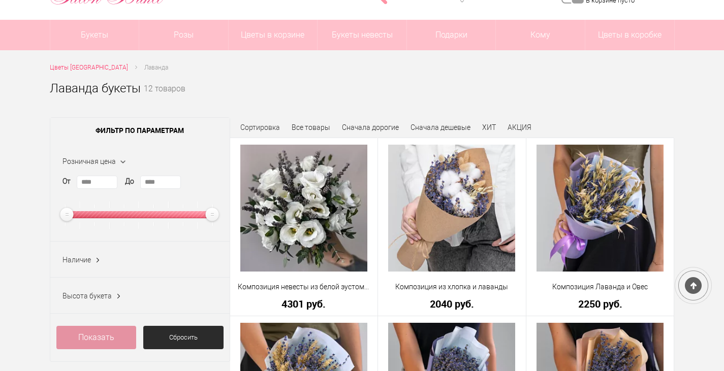
scroll to position [77, 0]
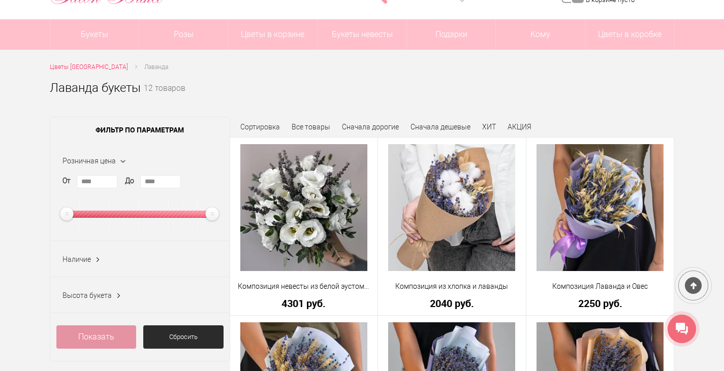
click at [187, 226] on div at bounding box center [140, 214] width 152 height 27
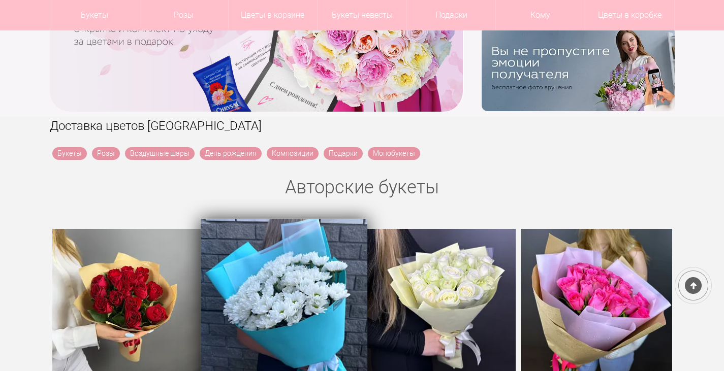
scroll to position [255, 0]
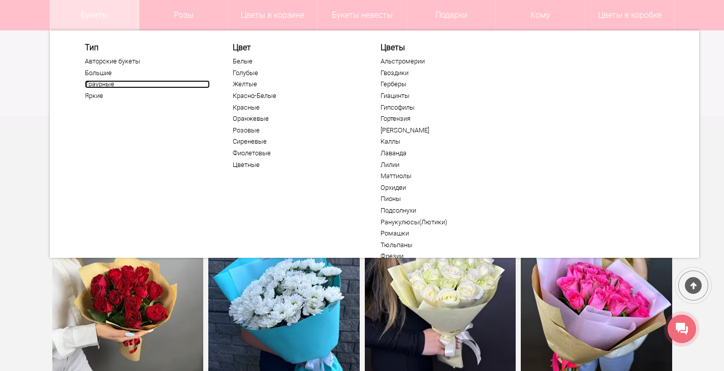
click at [87, 84] on link "Траурные" at bounding box center [147, 84] width 125 height 8
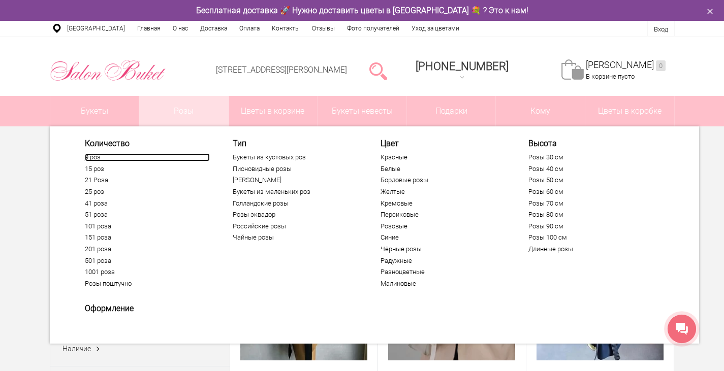
click at [91, 160] on link "9 роз" at bounding box center [147, 157] width 125 height 8
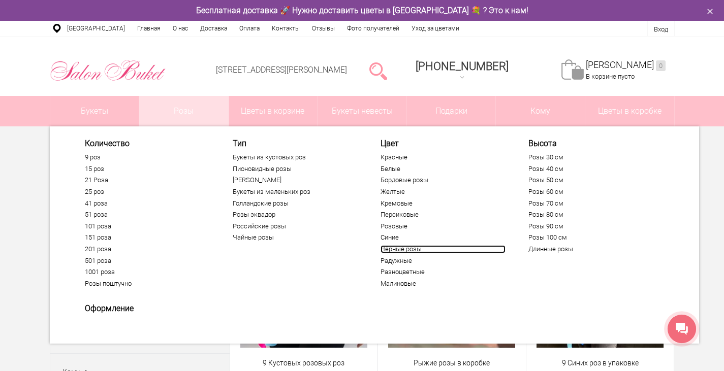
click at [403, 252] on link "Чёрные розы" at bounding box center [443, 249] width 125 height 8
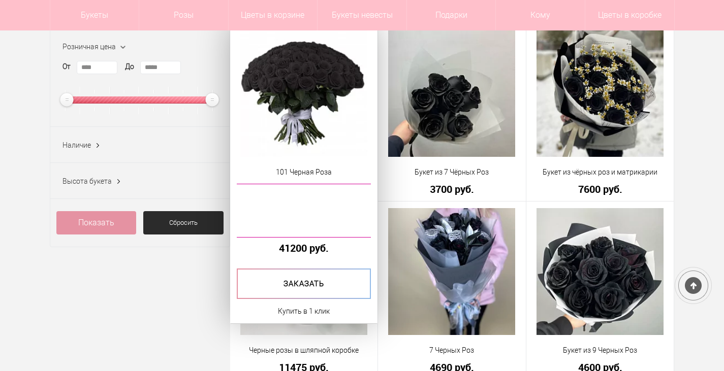
scroll to position [122, 0]
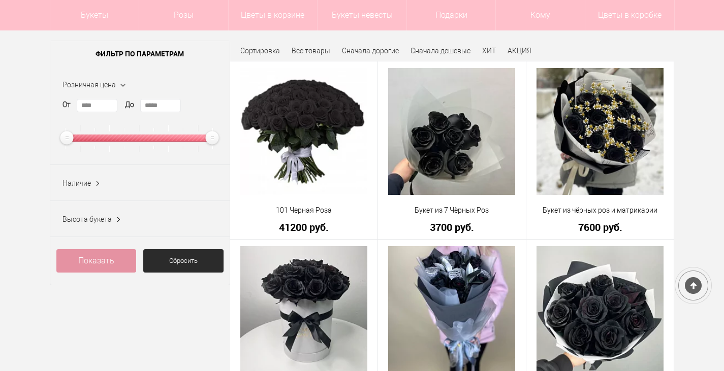
drag, startPoint x: 169, startPoint y: 134, endPoint x: 143, endPoint y: 139, distance: 25.9
click at [143, 139] on div at bounding box center [140, 138] width 152 height 27
type input "*****"
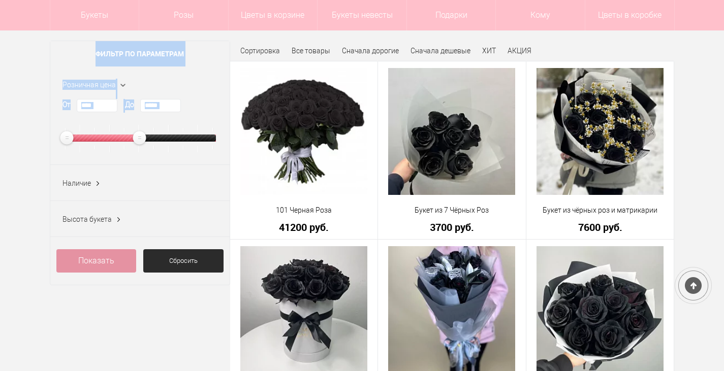
drag, startPoint x: 143, startPoint y: 139, endPoint x: 21, endPoint y: 131, distance: 122.7
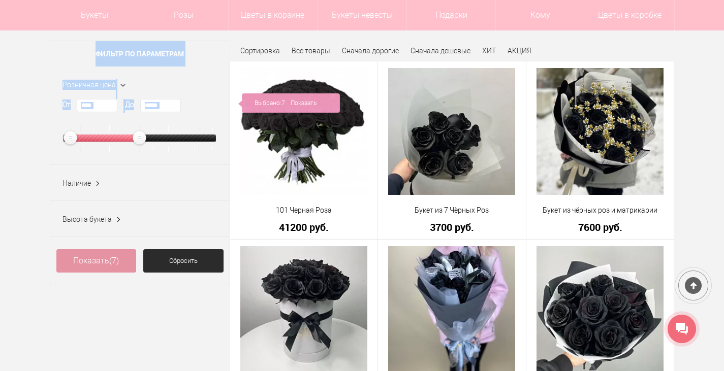
click at [67, 140] on div at bounding box center [66, 138] width 4 height 7
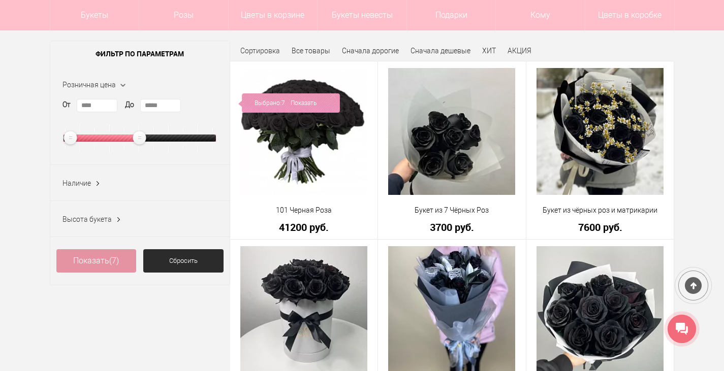
click at [67, 140] on ins at bounding box center [70, 138] width 17 height 17
type input "****"
drag, startPoint x: 67, startPoint y: 140, endPoint x: 25, endPoint y: 138, distance: 42.2
drag, startPoint x: 141, startPoint y: 140, endPoint x: 35, endPoint y: 150, distance: 106.2
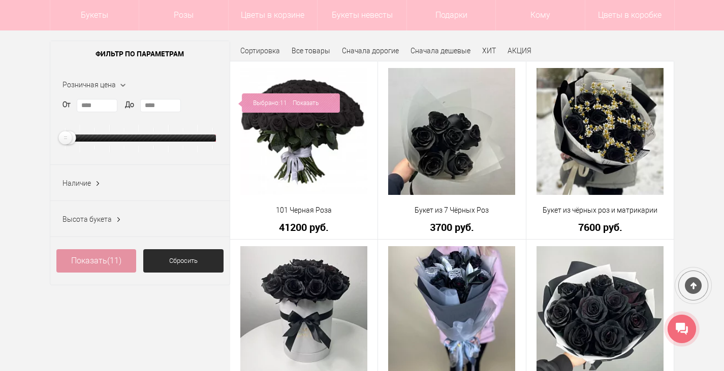
type input "****"
drag, startPoint x: 63, startPoint y: 142, endPoint x: 40, endPoint y: 136, distance: 23.7
click at [90, 256] on link "Показать (0)" at bounding box center [96, 260] width 80 height 23
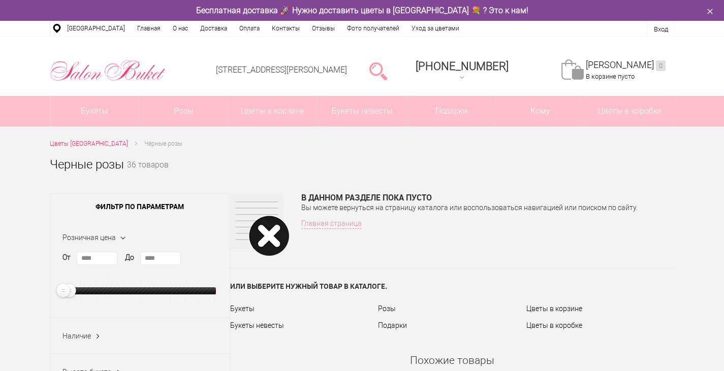
scroll to position [25, 0]
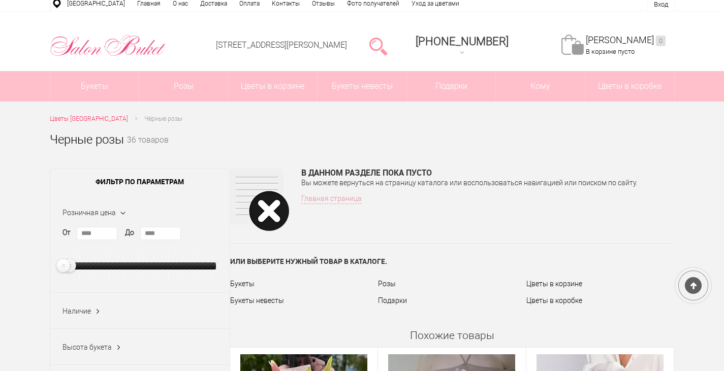
click at [76, 268] on ins at bounding box center [69, 266] width 17 height 17
drag, startPoint x: 76, startPoint y: 268, endPoint x: 87, endPoint y: 268, distance: 10.7
click at [87, 268] on div at bounding box center [140, 266] width 152 height 7
type input "****"
drag, startPoint x: 73, startPoint y: 265, endPoint x: 38, endPoint y: 263, distance: 34.6
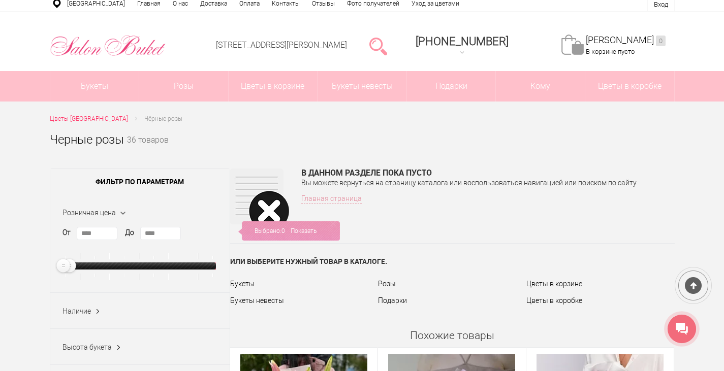
type input "****"
drag, startPoint x: 61, startPoint y: 268, endPoint x: 79, endPoint y: 271, distance: 18.5
click at [79, 271] on ins at bounding box center [81, 266] width 17 height 17
type input "****"
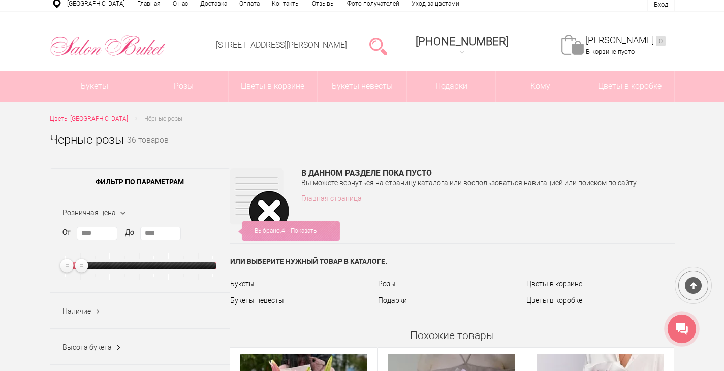
drag, startPoint x: 70, startPoint y: 266, endPoint x: 43, endPoint y: 265, distance: 26.9
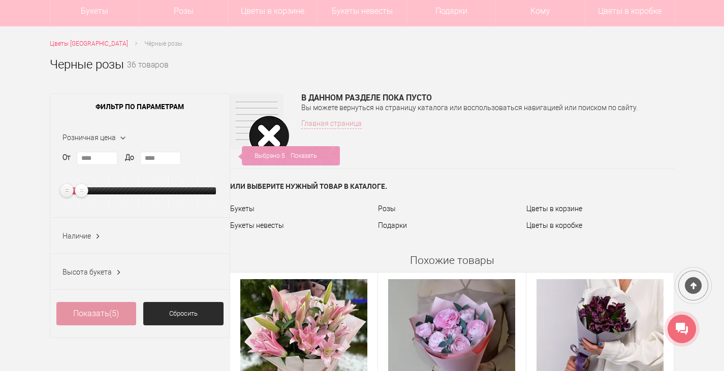
scroll to position [111, 0]
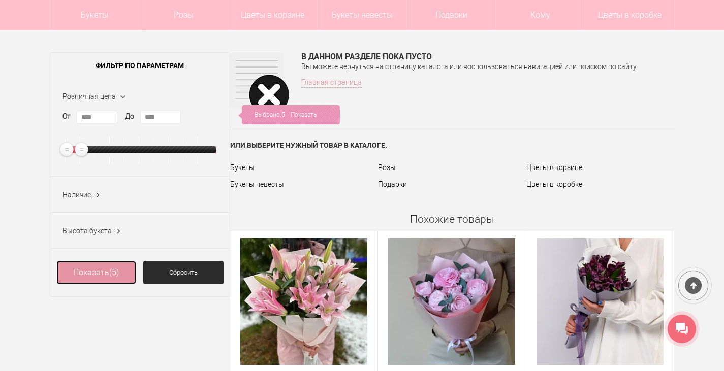
click at [93, 268] on link "Показать (5)" at bounding box center [96, 272] width 80 height 23
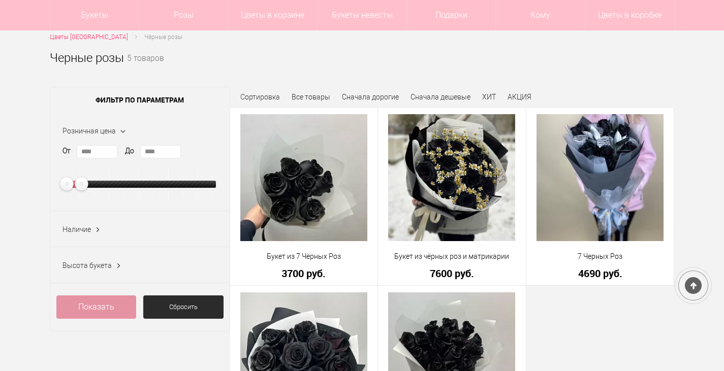
scroll to position [76, 0]
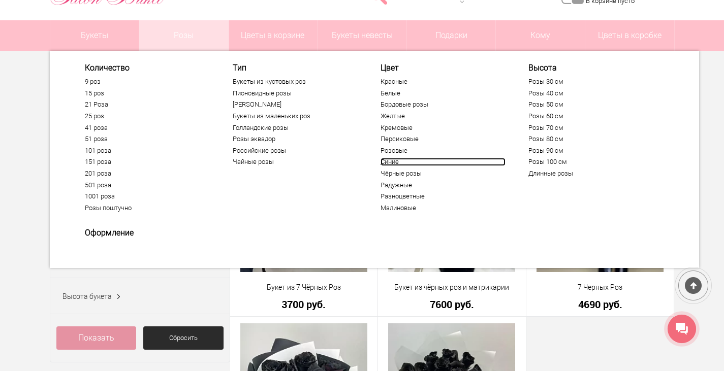
click at [392, 163] on link "Синие" at bounding box center [443, 162] width 125 height 8
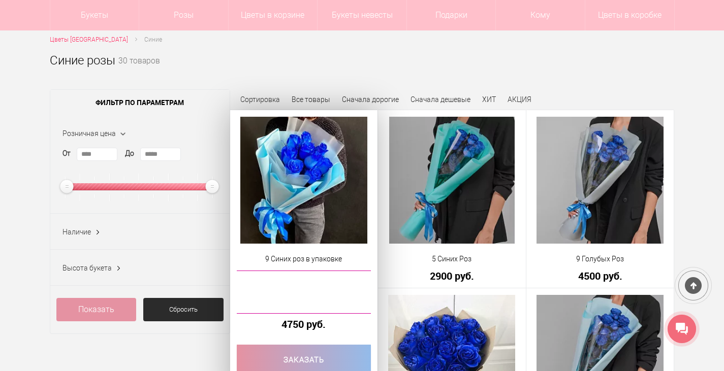
scroll to position [66, 0]
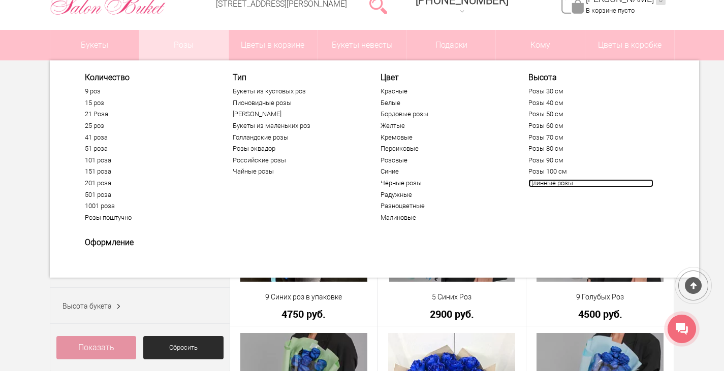
click at [547, 183] on link "Длинные розы" at bounding box center [590, 183] width 125 height 8
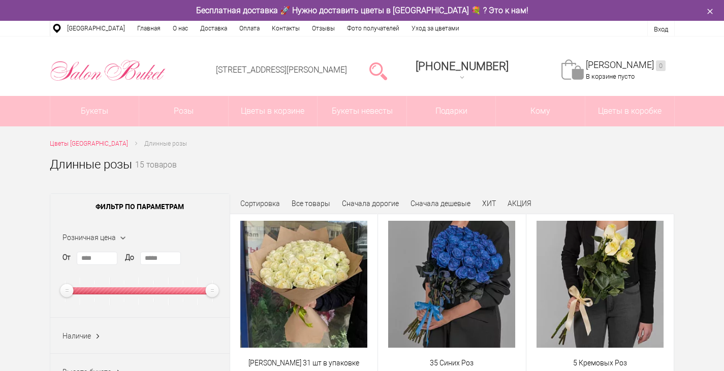
scroll to position [79, 0]
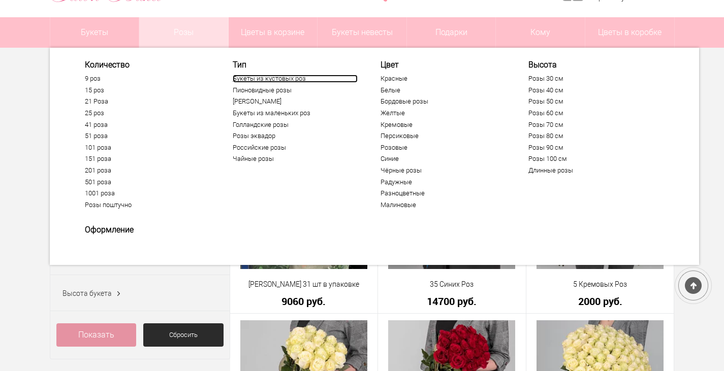
click at [267, 80] on link "Букеты из кустовых роз" at bounding box center [295, 79] width 125 height 8
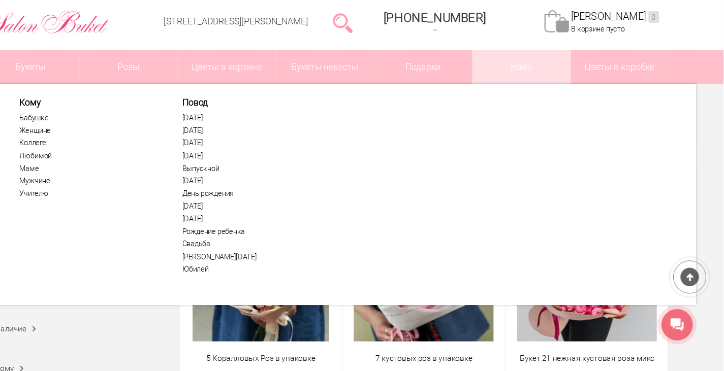
scroll to position [17, 0]
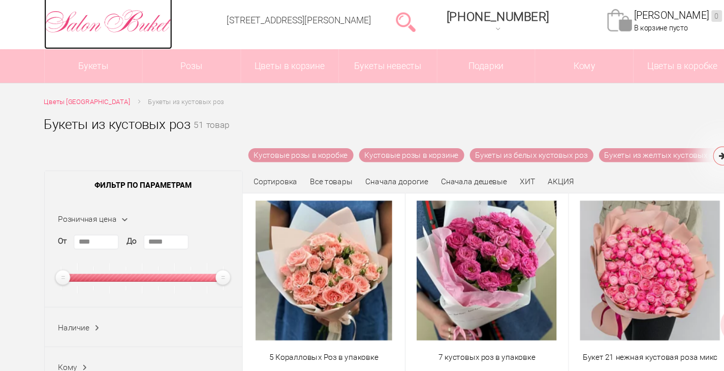
click at [133, 54] on img at bounding box center [108, 53] width 116 height 26
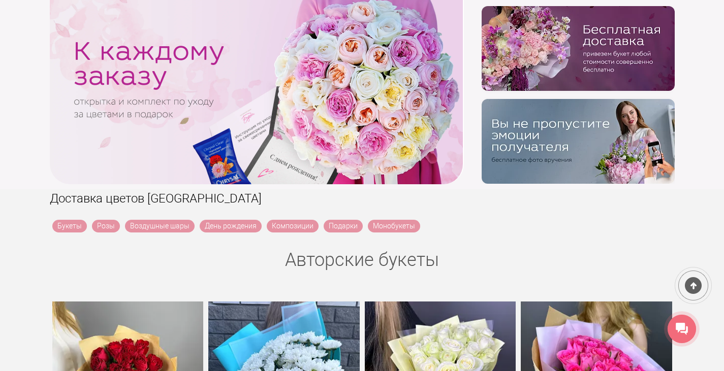
scroll to position [2, 0]
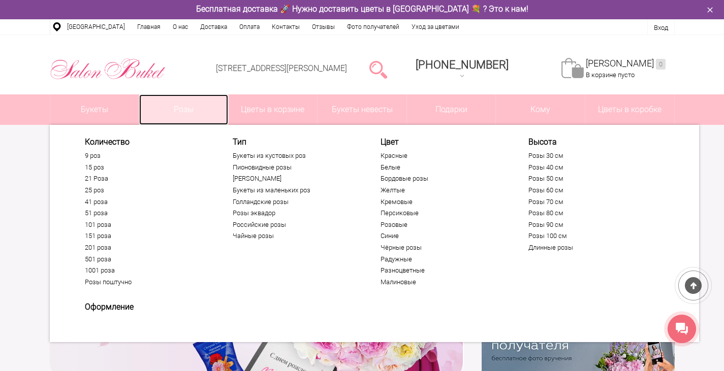
click at [162, 103] on link "Розы" at bounding box center [183, 109] width 89 height 30
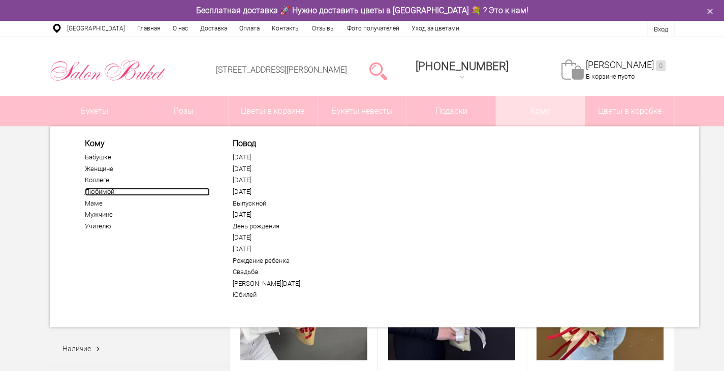
click at [109, 194] on link "Любимой" at bounding box center [147, 192] width 125 height 8
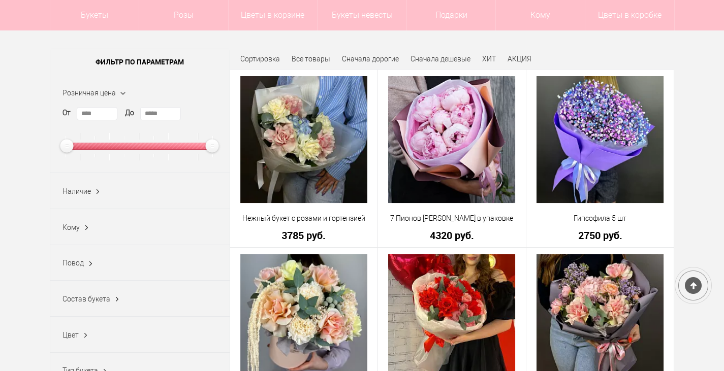
scroll to position [114, 0]
drag, startPoint x: 195, startPoint y: 148, endPoint x: 107, endPoint y: 145, distance: 87.4
click at [107, 145] on div at bounding box center [140, 146] width 152 height 7
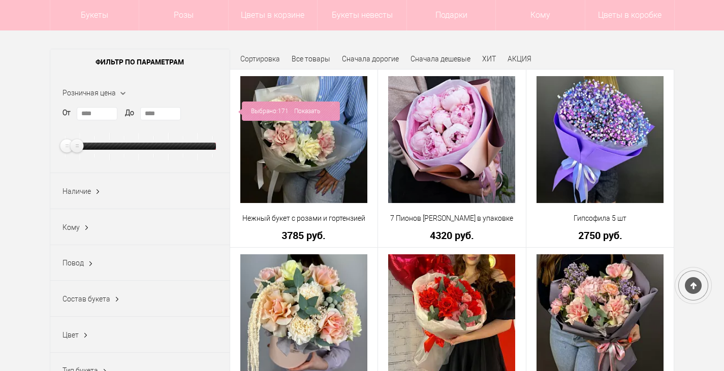
type input "****"
drag, startPoint x: 190, startPoint y: 143, endPoint x: 43, endPoint y: 151, distance: 147.0
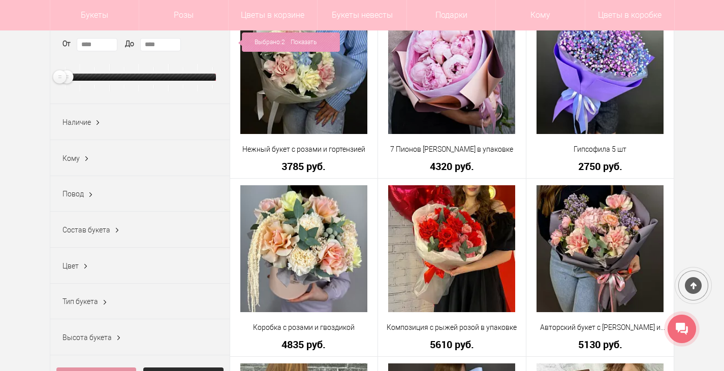
scroll to position [210, 0]
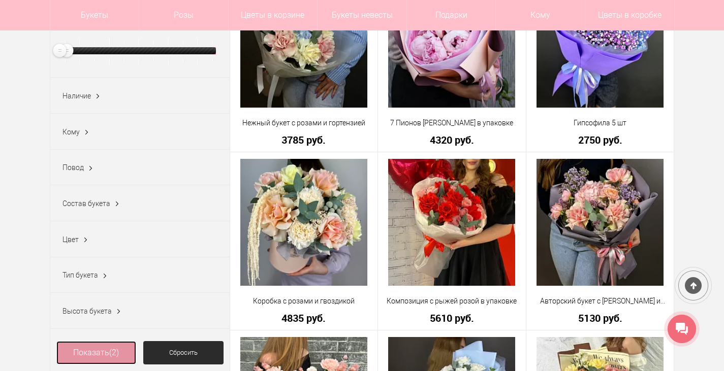
click at [106, 350] on link "Показать (2)" at bounding box center [96, 352] width 80 height 23
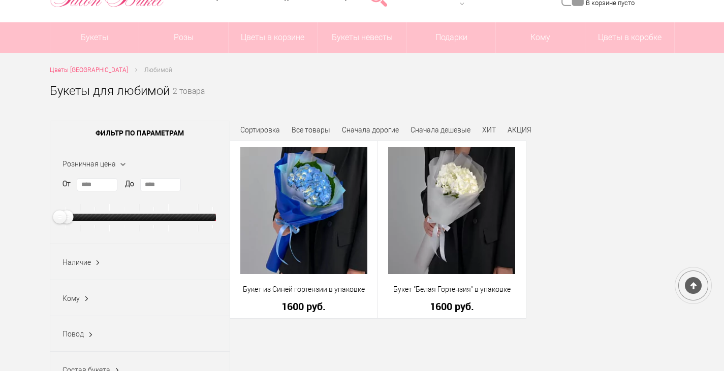
scroll to position [73, 0]
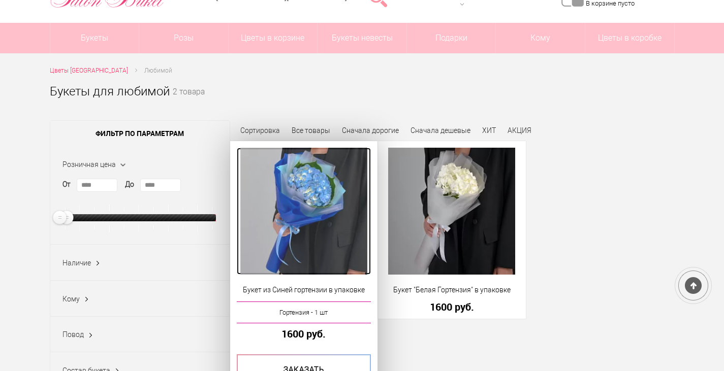
click at [322, 187] on img at bounding box center [303, 211] width 127 height 127
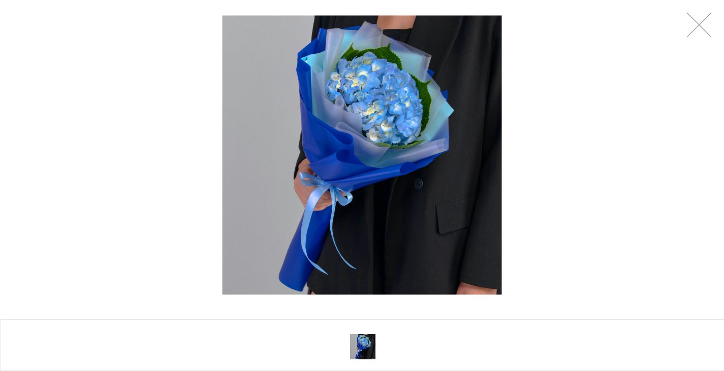
scroll to position [134, 0]
click at [626, 130] on div at bounding box center [362, 155] width 724 height 310
click at [690, 29] on link at bounding box center [698, 24] width 25 height 25
